Goal: Information Seeking & Learning: Learn about a topic

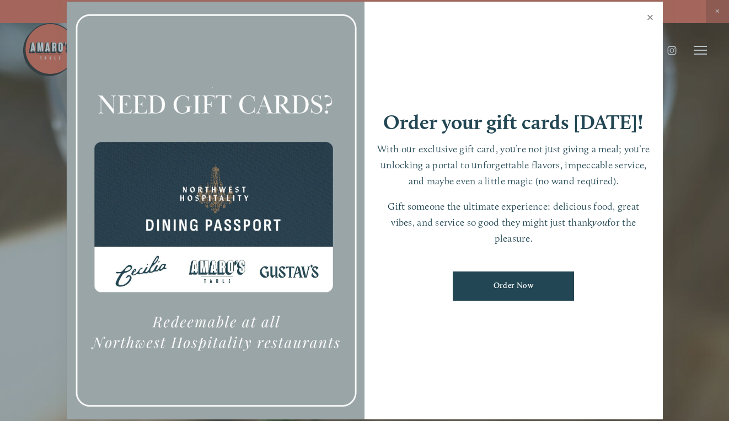
click at [651, 19] on link "Close" at bounding box center [651, 18] width 22 height 31
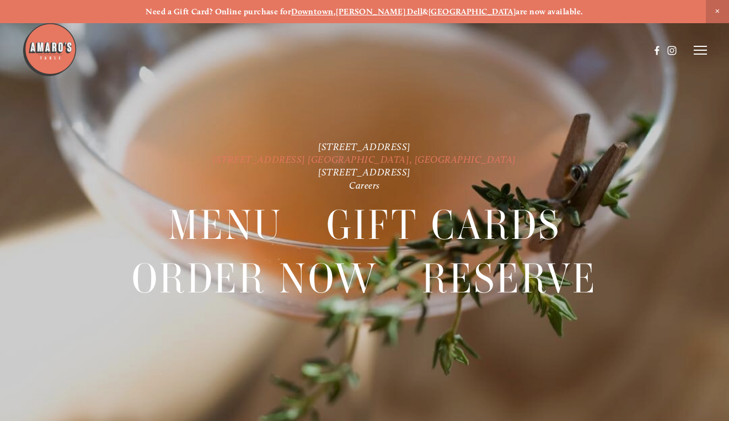
click at [425, 159] on link "[STREET_ADDRESS] [GEOGRAPHIC_DATA], [GEOGRAPHIC_DATA]" at bounding box center [364, 159] width 303 height 12
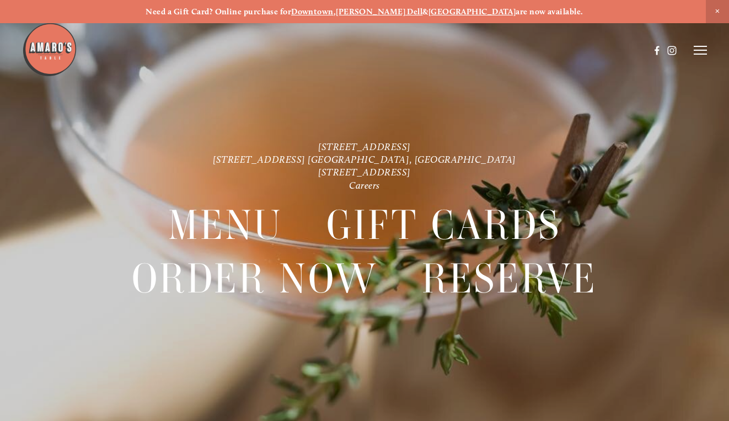
click at [699, 50] on icon at bounding box center [700, 50] width 13 height 10
click at [507, 50] on span "Menu" at bounding box center [508, 49] width 20 height 9
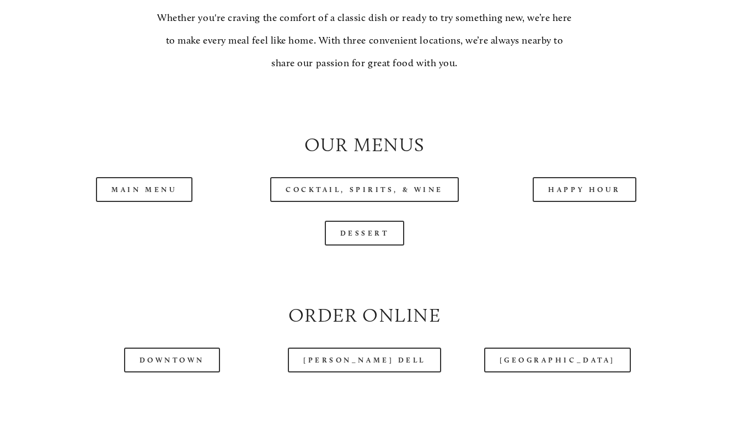
scroll to position [967, 0]
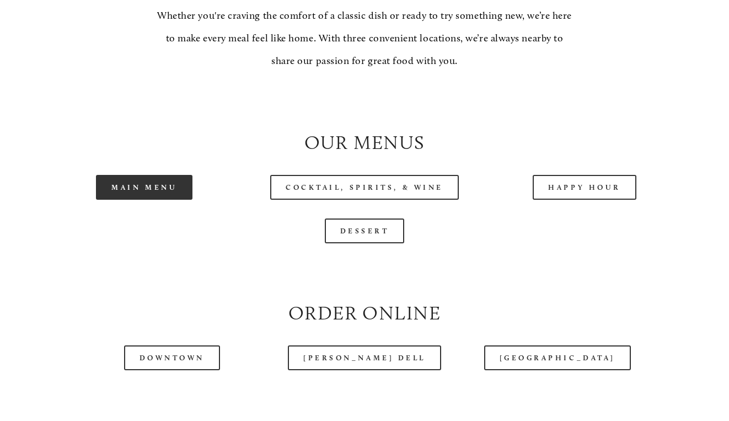
click at [159, 186] on link "Main Menu" at bounding box center [144, 187] width 96 height 25
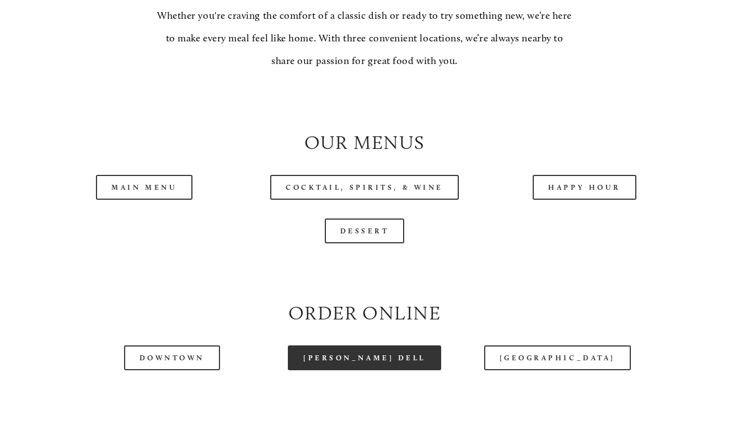
click at [345, 351] on link "[PERSON_NAME] Dell" at bounding box center [364, 357] width 153 height 25
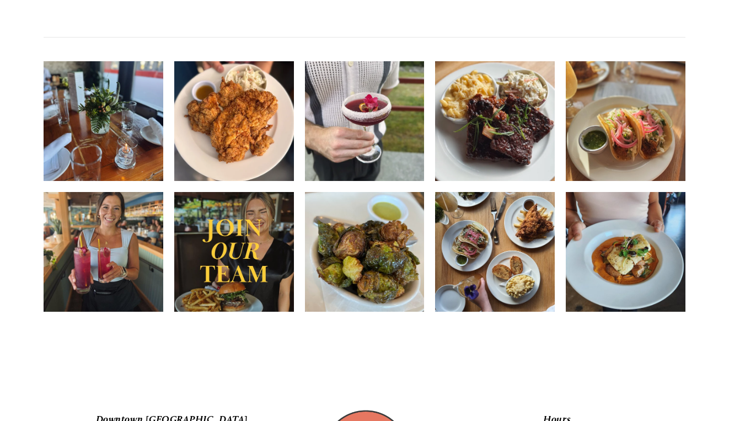
scroll to position [1495, 0]
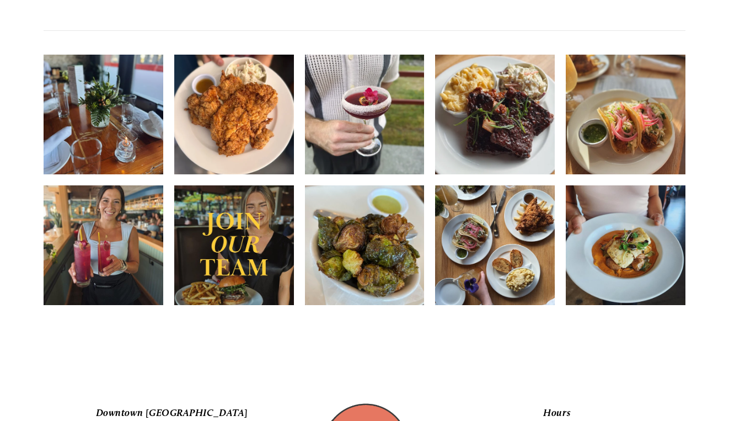
click at [119, 104] on img at bounding box center [104, 114] width 120 height 159
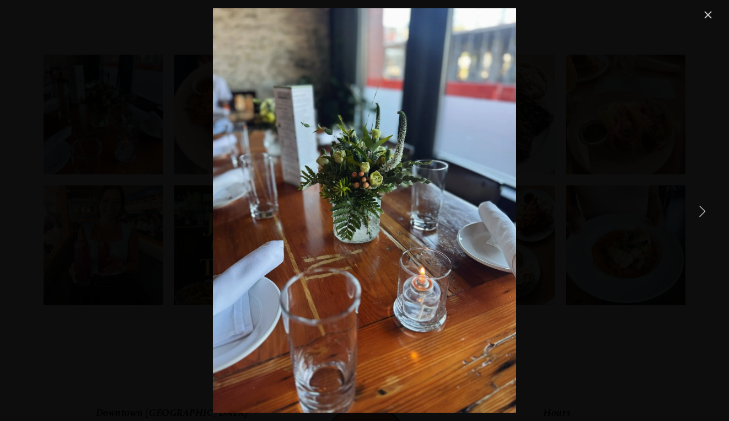
click at [705, 211] on link "Next Item" at bounding box center [702, 210] width 24 height 24
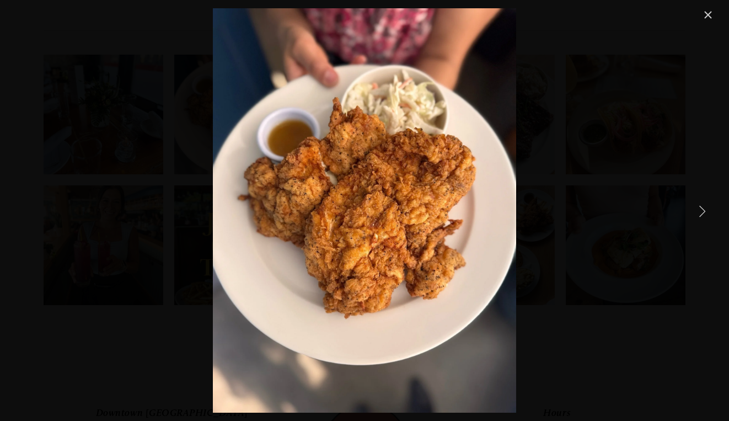
click at [705, 211] on link "Next Item" at bounding box center [702, 210] width 24 height 24
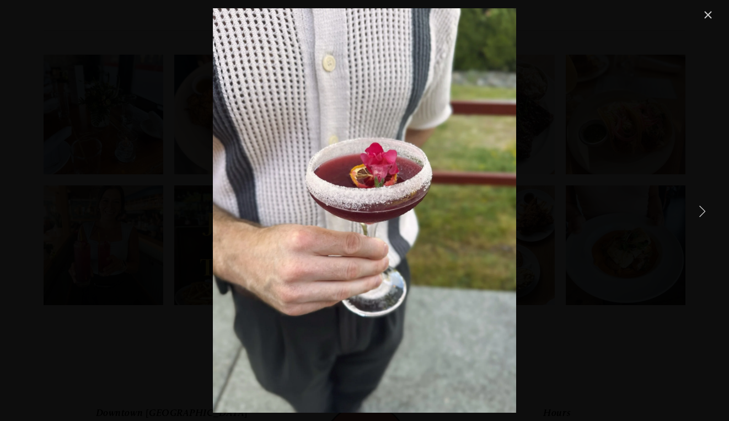
click at [706, 211] on link "Next Item" at bounding box center [702, 210] width 24 height 24
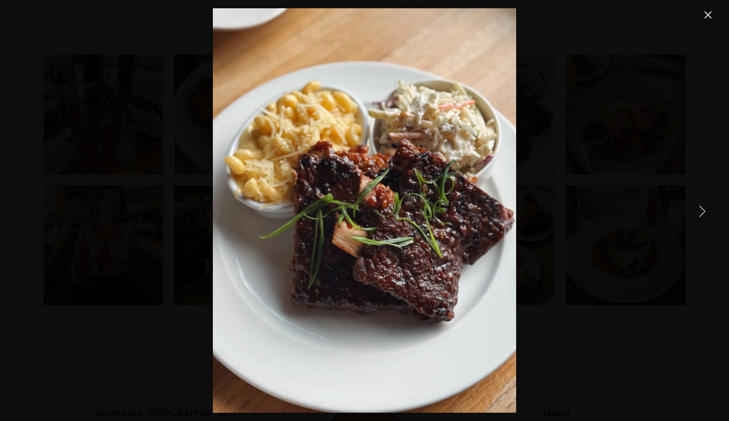
click at [706, 211] on link "Next Item" at bounding box center [702, 210] width 24 height 24
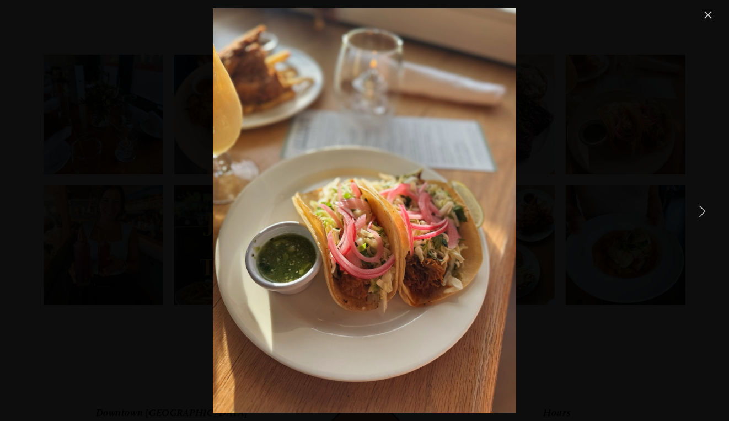
click at [702, 211] on link "Next Item" at bounding box center [702, 210] width 24 height 24
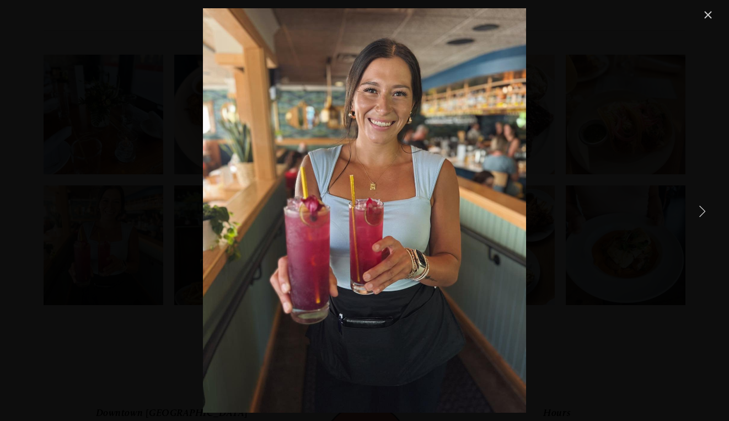
click at [702, 211] on link "Next Item" at bounding box center [702, 210] width 24 height 24
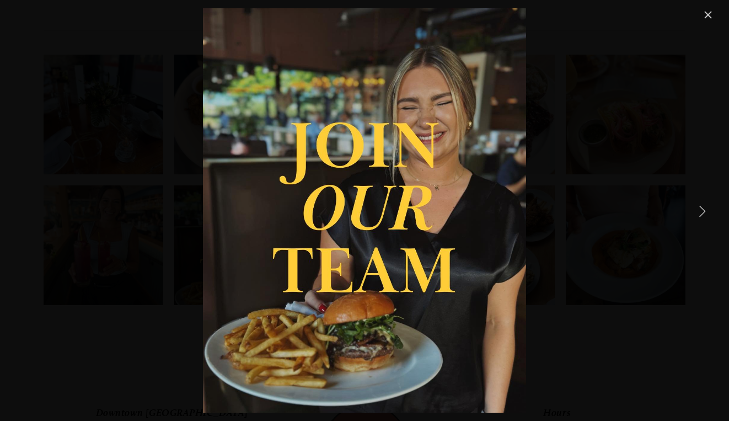
click at [702, 211] on link "Next Item" at bounding box center [702, 210] width 24 height 24
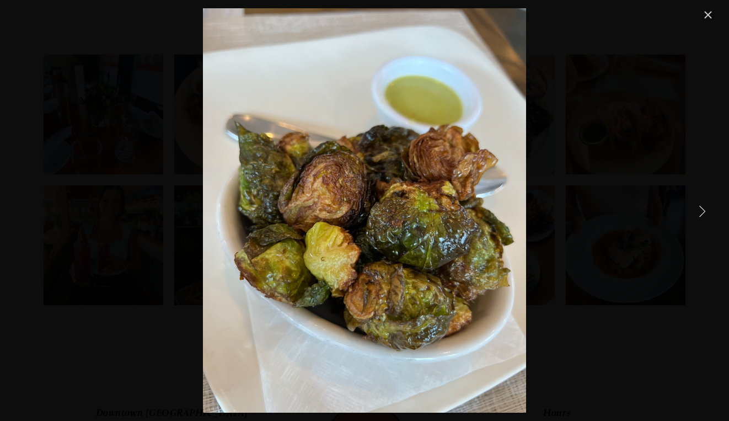
click at [702, 211] on link "Next Item" at bounding box center [702, 210] width 24 height 24
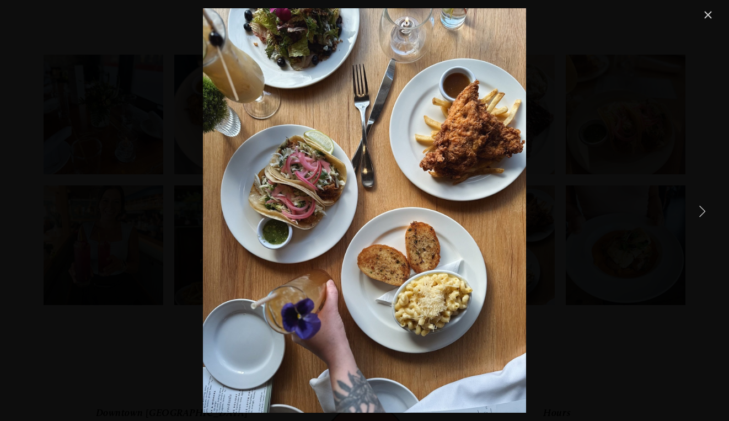
click at [706, 217] on link "Next Item" at bounding box center [702, 210] width 24 height 24
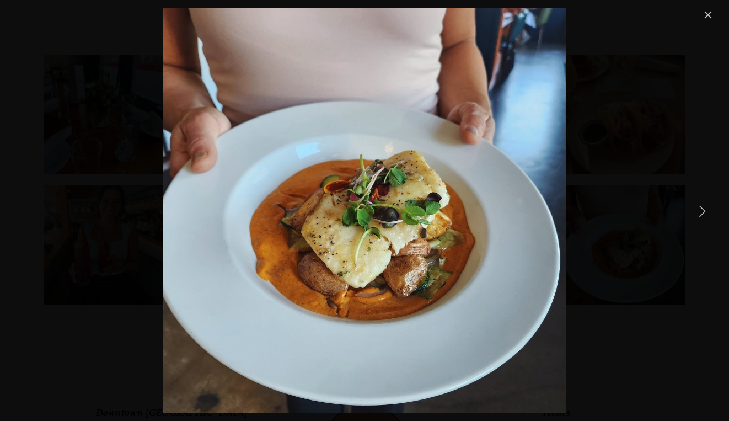
click at [706, 217] on link "Next Item" at bounding box center [702, 210] width 24 height 24
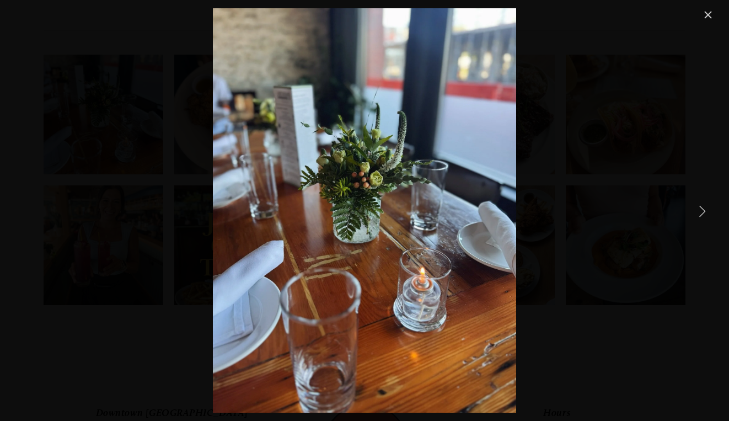
click at [706, 217] on link "Next Item" at bounding box center [702, 210] width 24 height 24
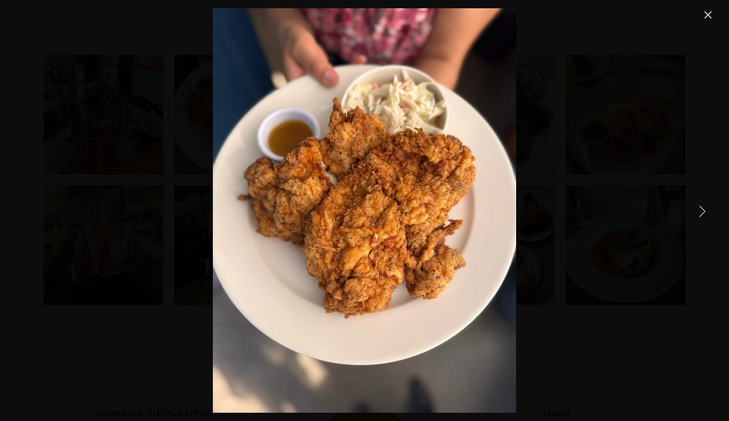
click at [707, 15] on link "Close" at bounding box center [707, 14] width 13 height 13
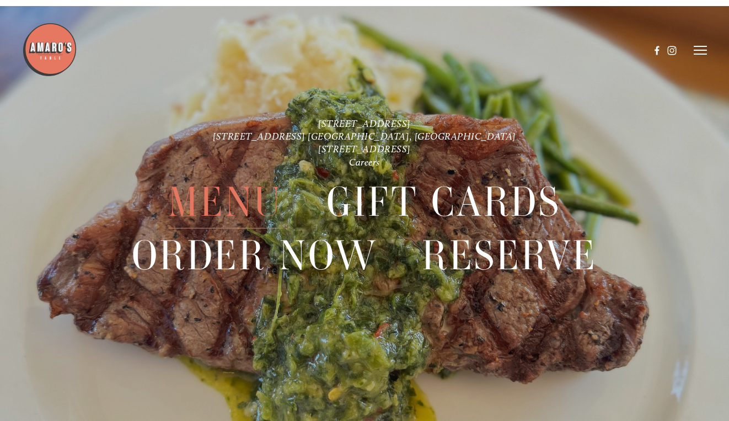
scroll to position [2323, 0]
click at [223, 208] on span "Menu" at bounding box center [225, 201] width 115 height 53
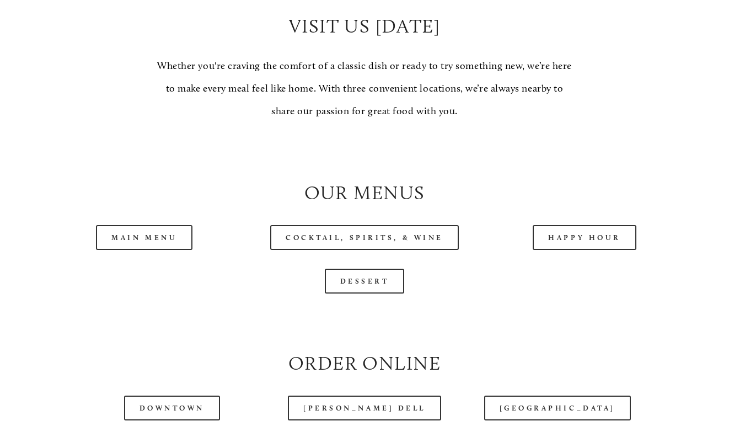
scroll to position [918, 0]
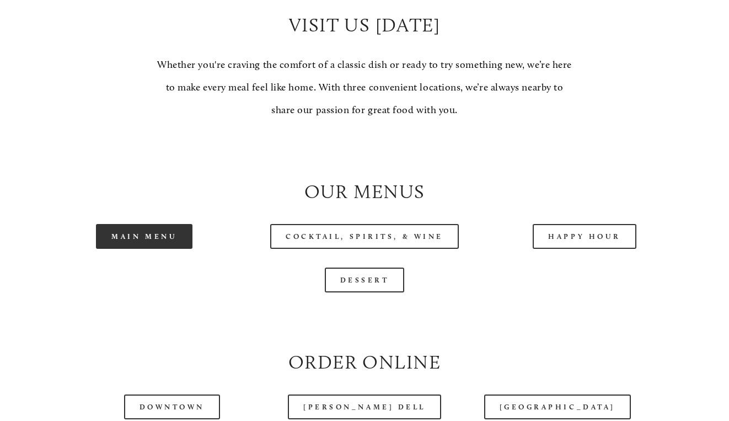
click at [180, 227] on link "Main Menu" at bounding box center [144, 236] width 96 height 25
click at [155, 233] on link "Main Menu" at bounding box center [144, 236] width 96 height 25
